Goal: Navigation & Orientation: Find specific page/section

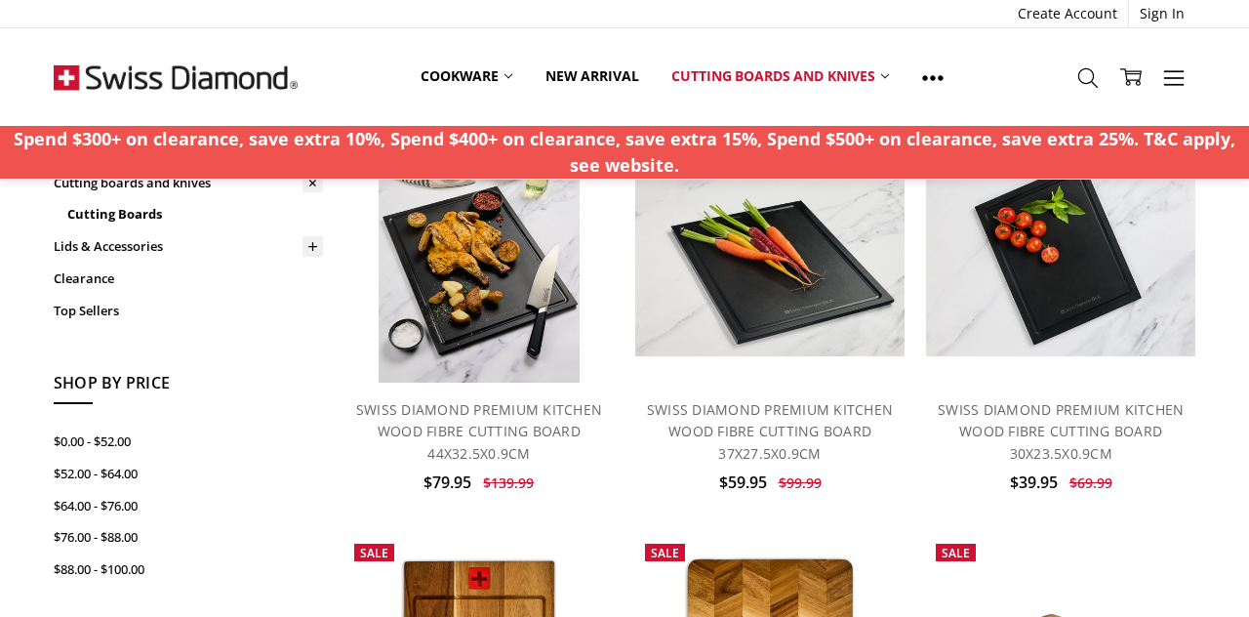
scroll to position [203, 0]
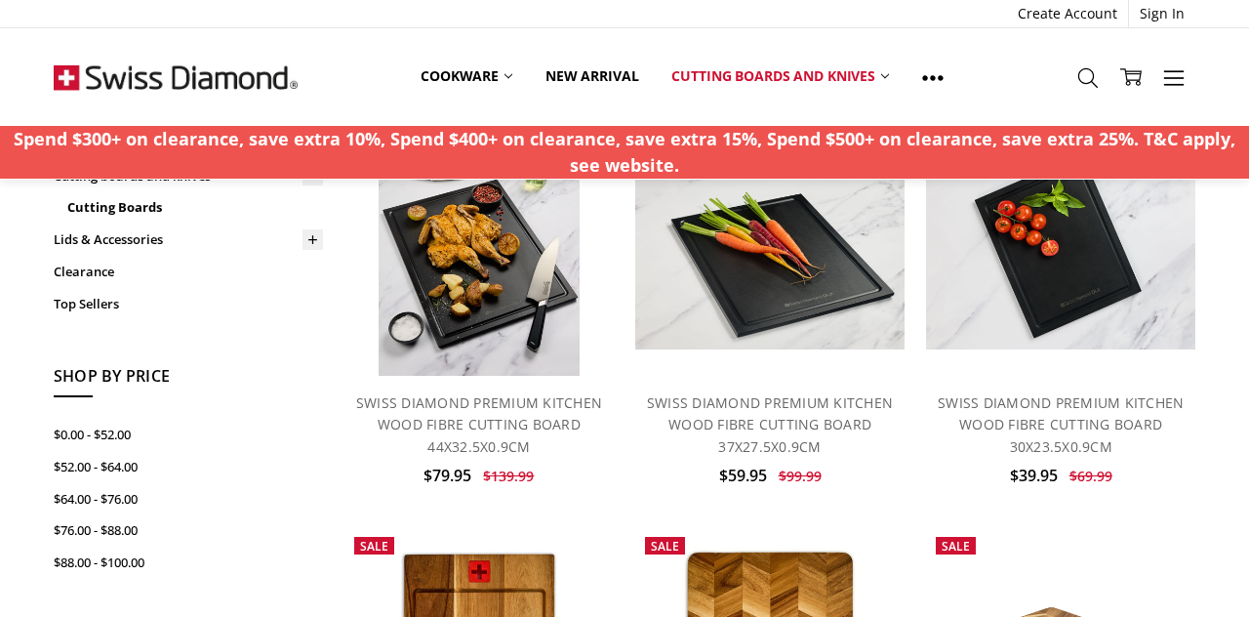
click at [1076, 273] on img at bounding box center [1060, 242] width 269 height 216
click at [1067, 261] on img at bounding box center [1060, 242] width 269 height 216
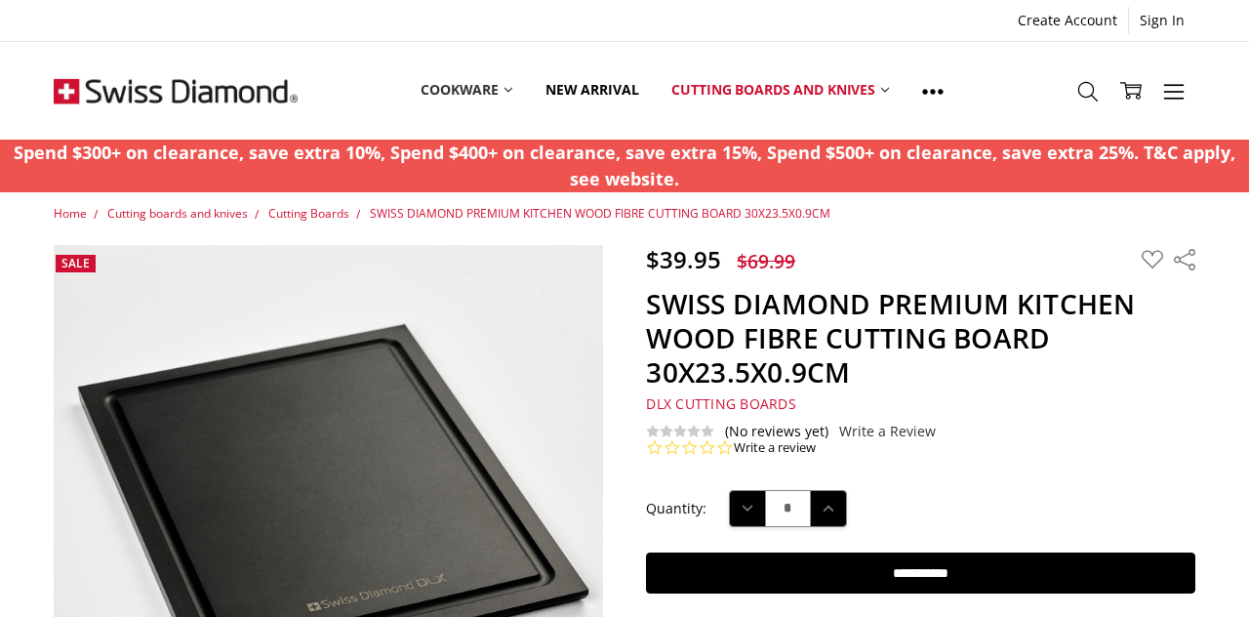
click at [453, 86] on link "Cookware" at bounding box center [466, 90] width 125 height 87
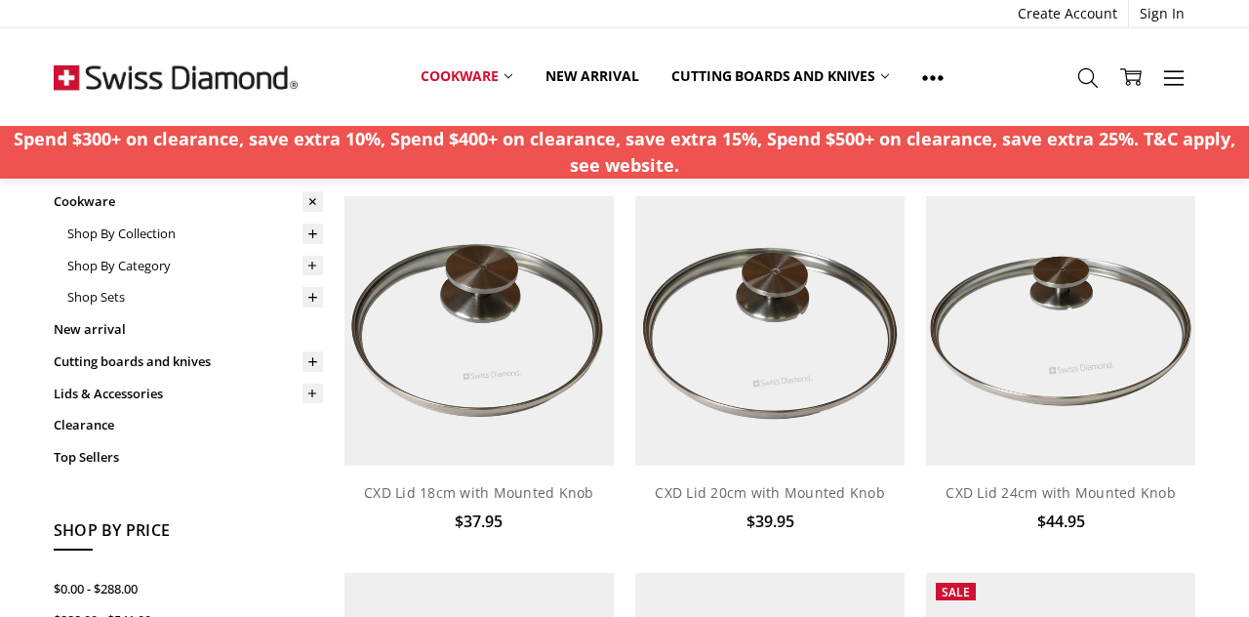
scroll to position [112, 0]
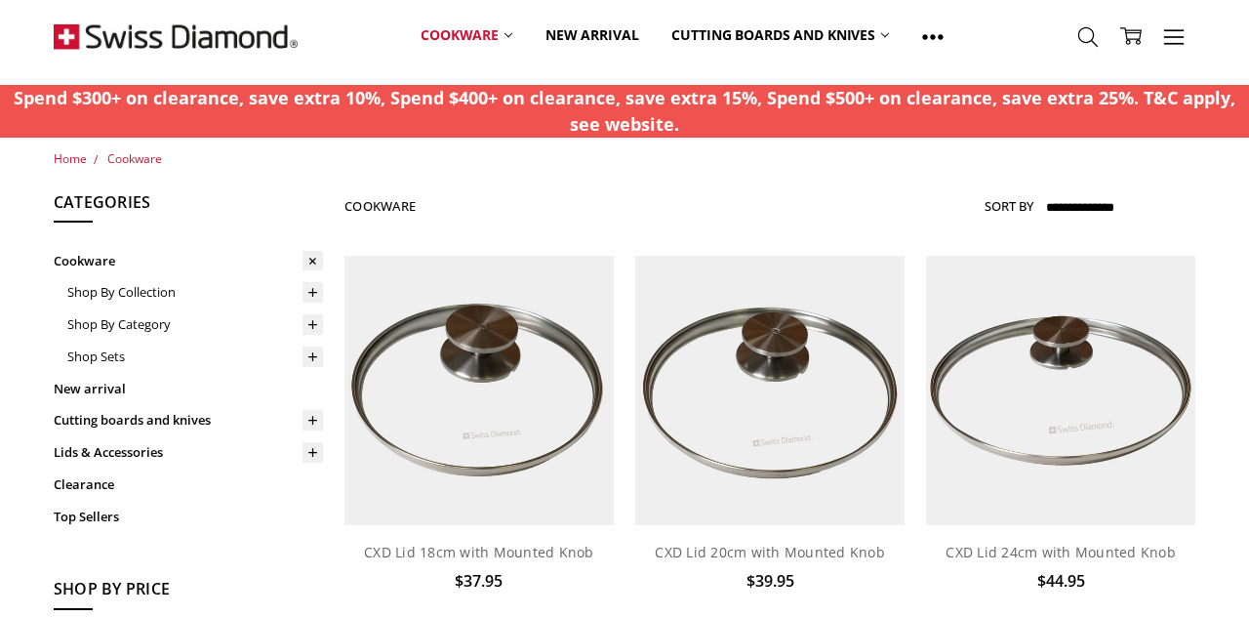
click at [70, 521] on link "Top Sellers" at bounding box center [188, 516] width 269 height 32
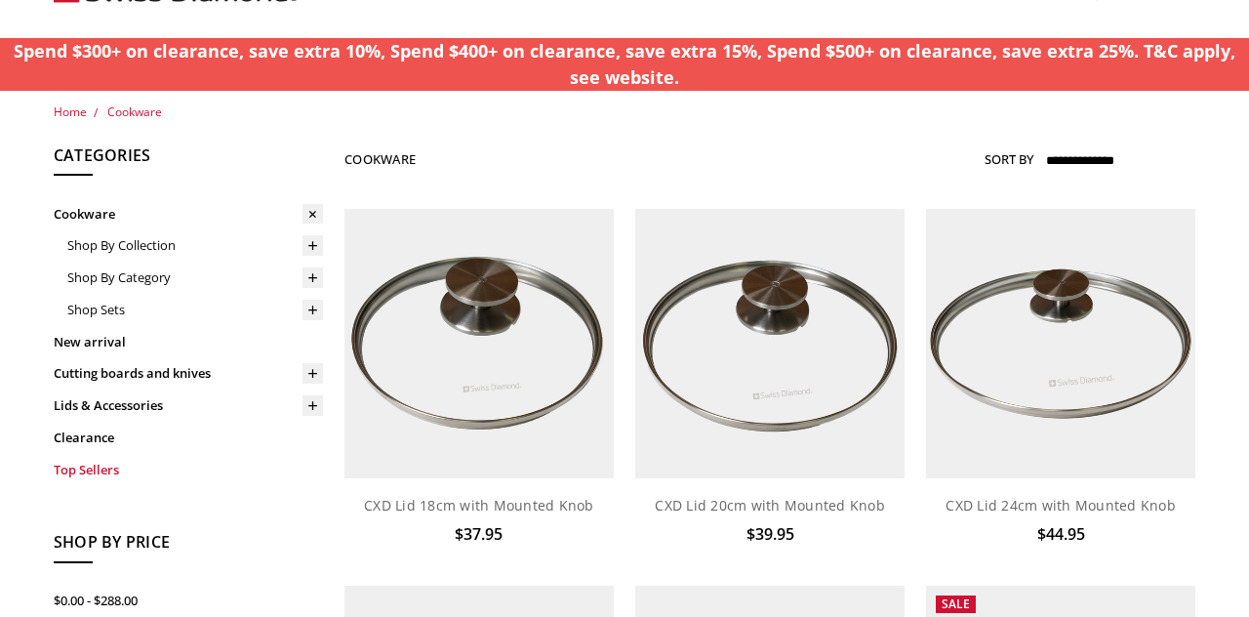
scroll to position [148, 0]
